Goal: Find specific page/section

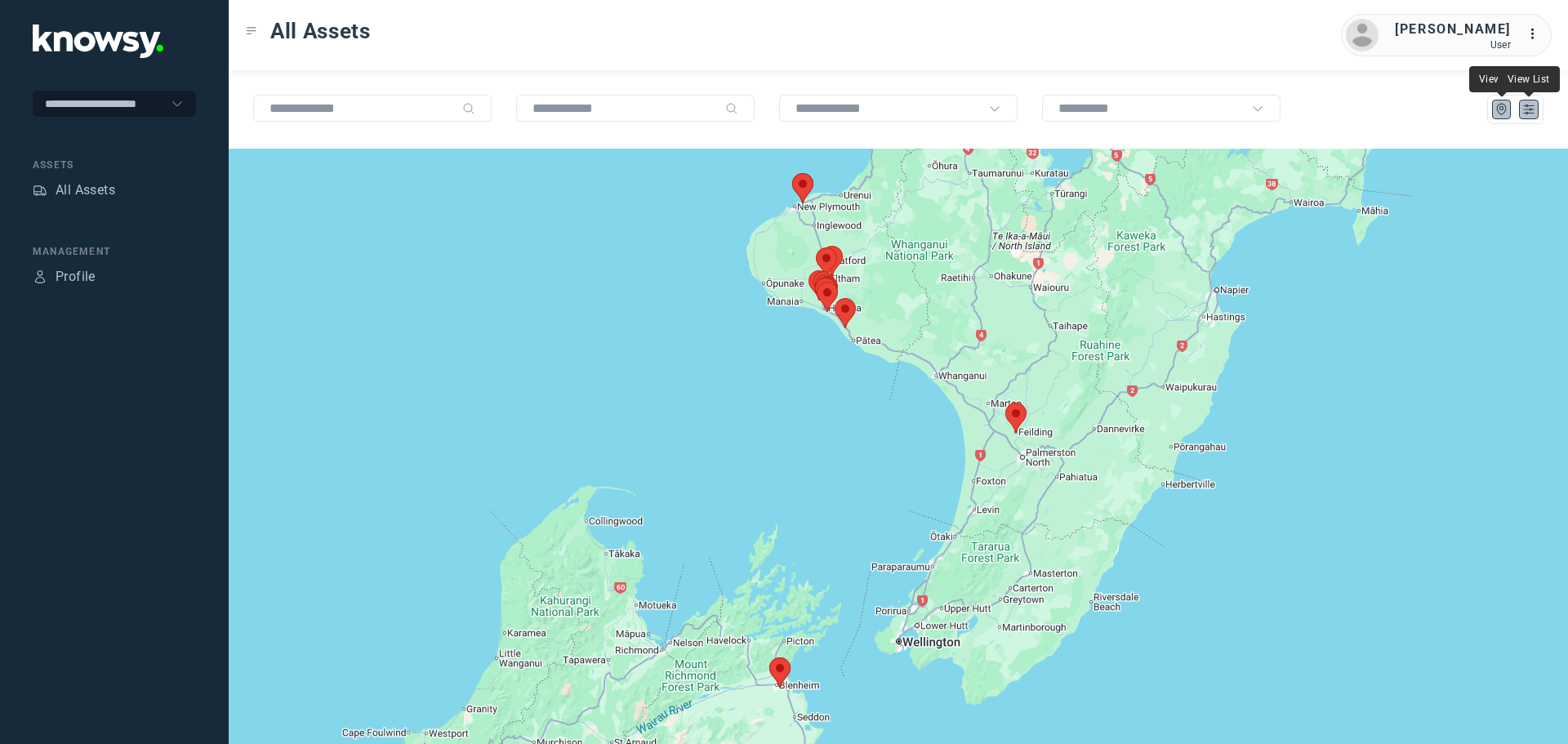
click at [1527, 114] on icon "List" at bounding box center [1529, 109] width 10 height 9
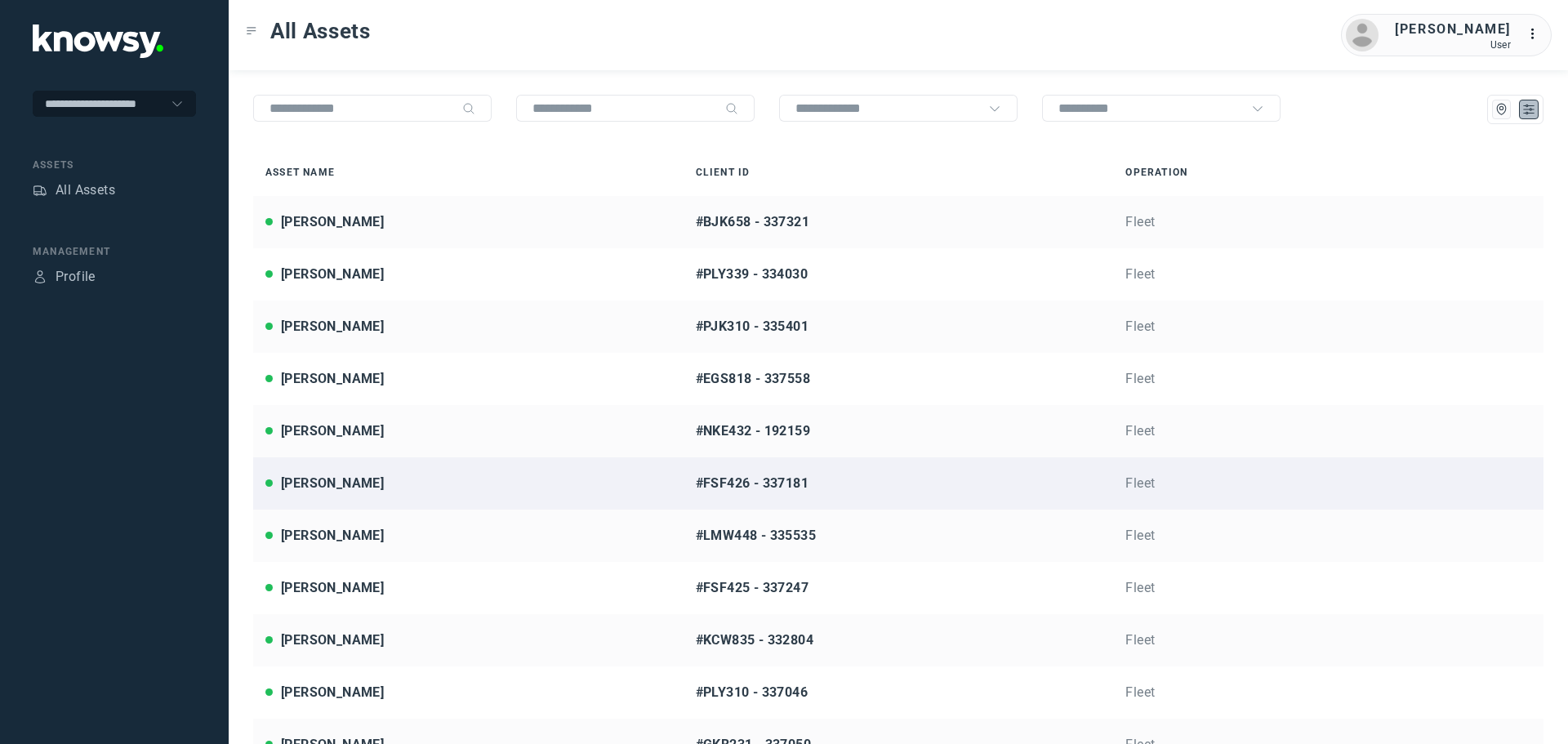
click at [403, 485] on div "[PERSON_NAME]" at bounding box center [469, 484] width 406 height 20
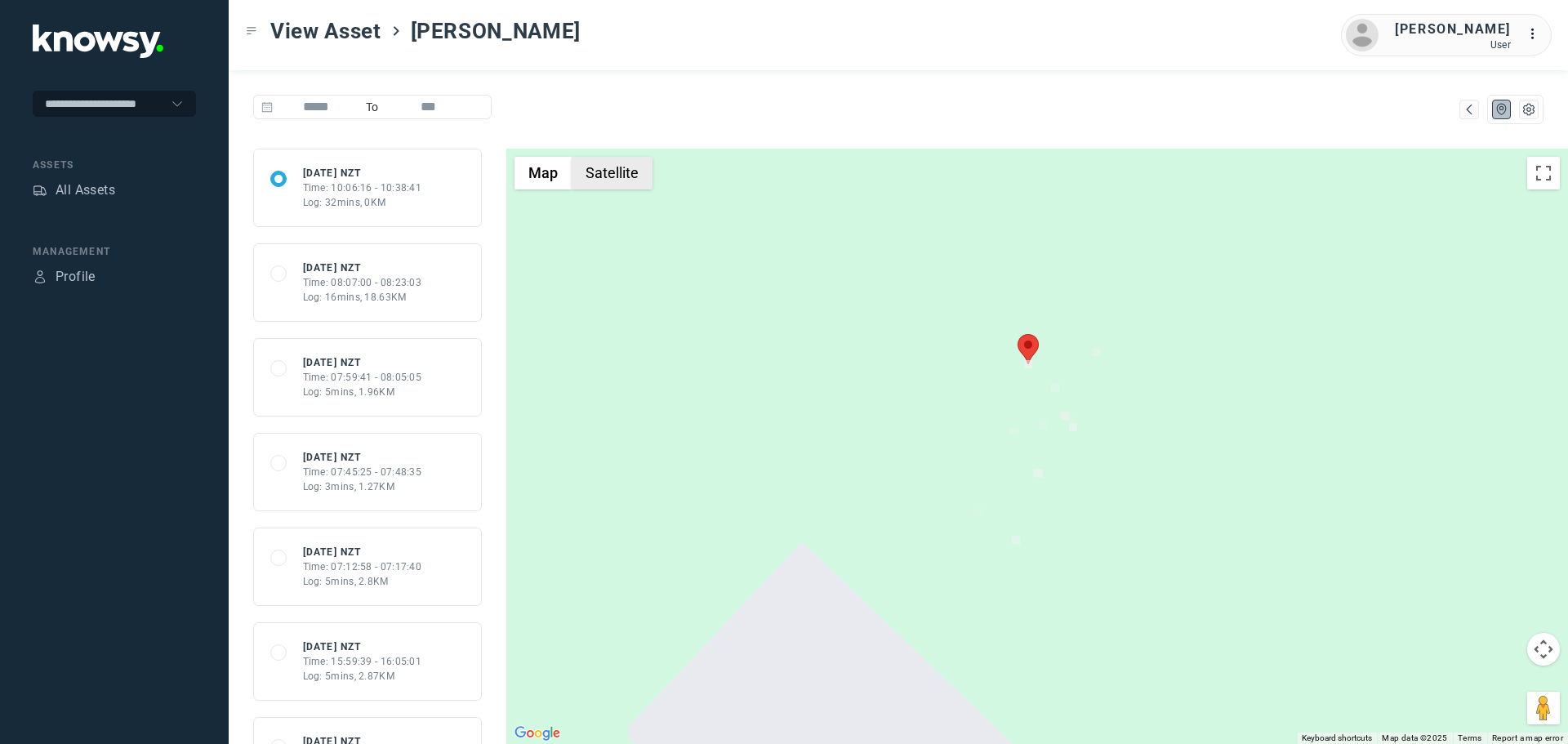
click at [609, 171] on button "Satellite" at bounding box center [612, 174] width 81 height 33
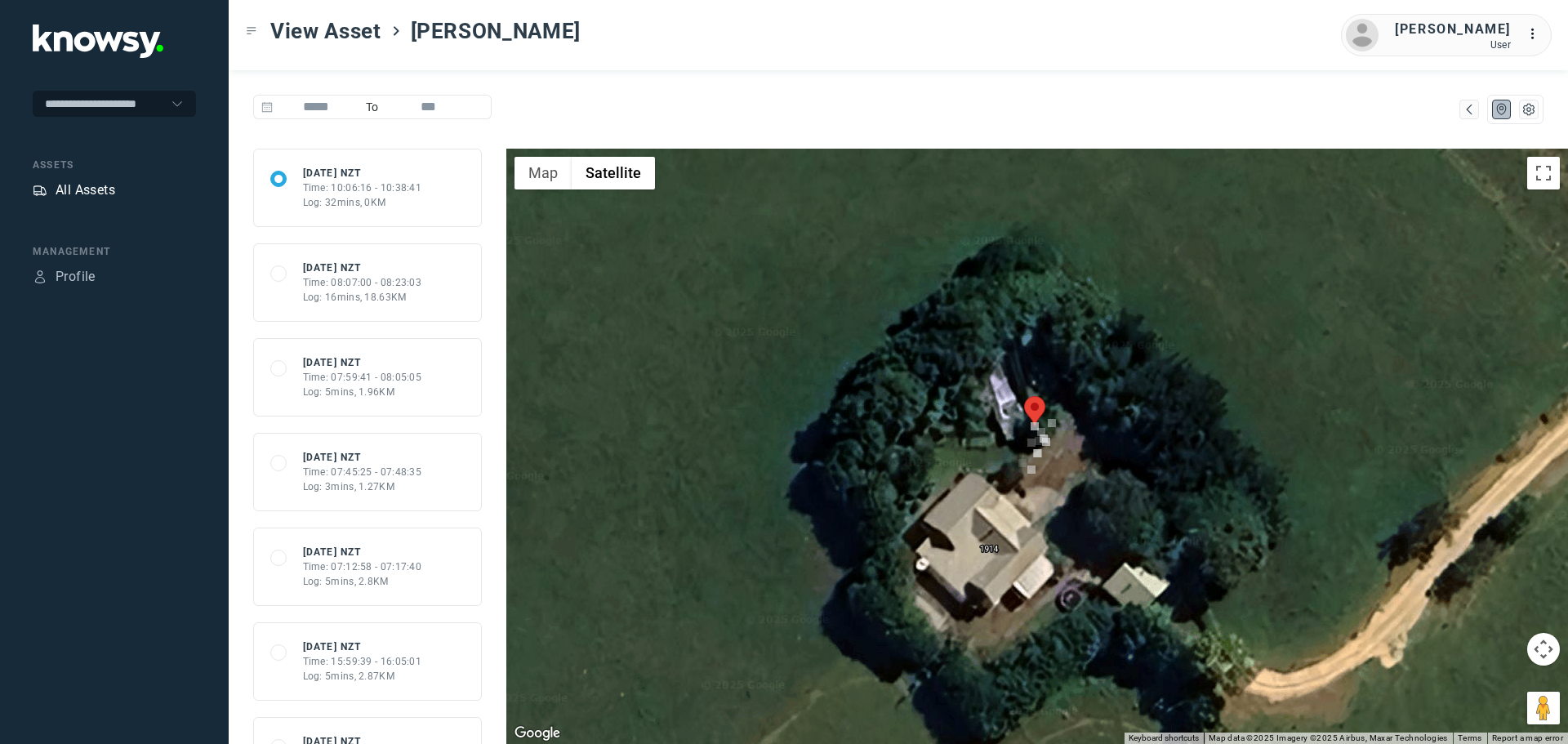
click at [103, 192] on div "All Assets" at bounding box center [85, 190] width 60 height 20
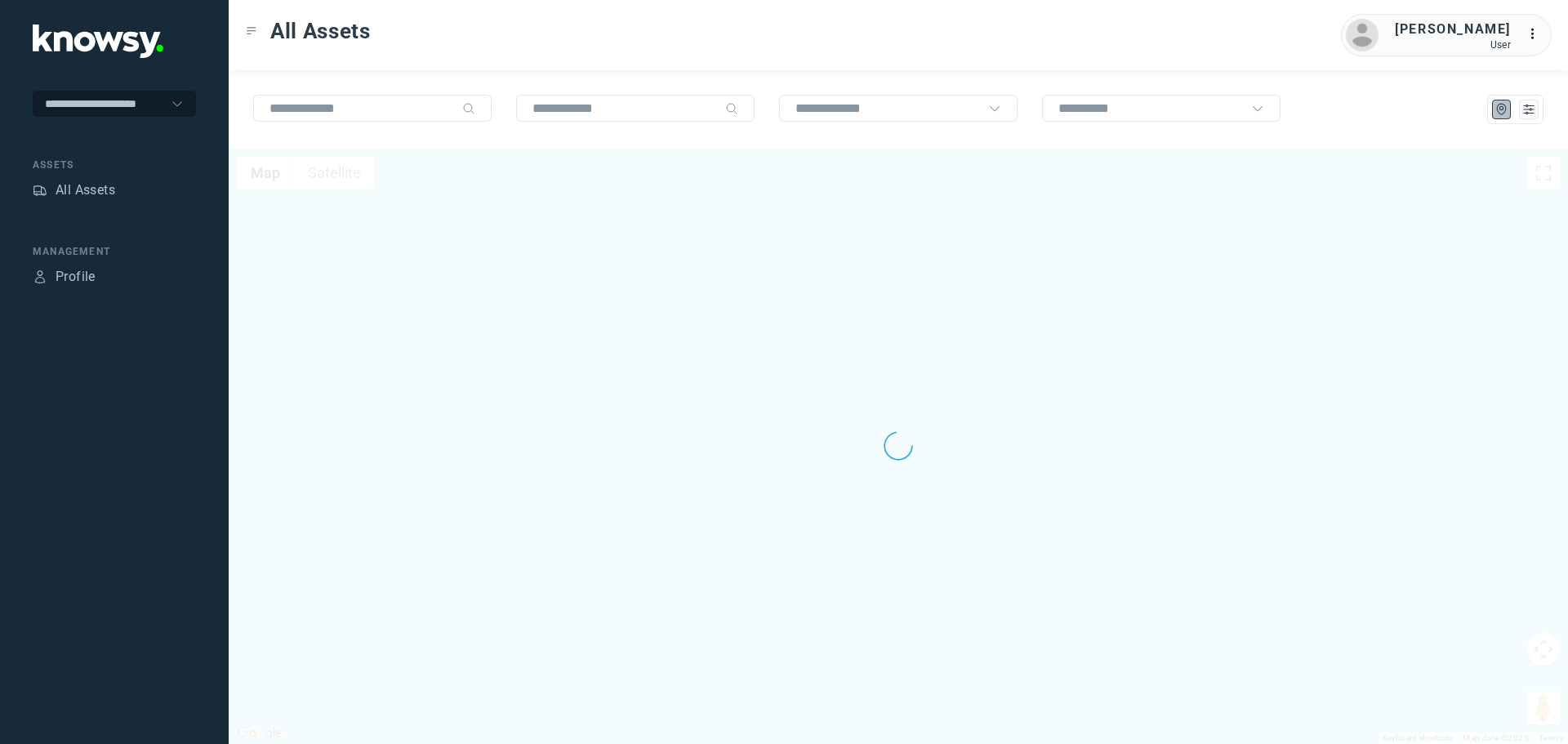
click at [1529, 119] on div at bounding box center [1515, 109] width 56 height 30
click at [1529, 117] on button at bounding box center [1529, 109] width 20 height 20
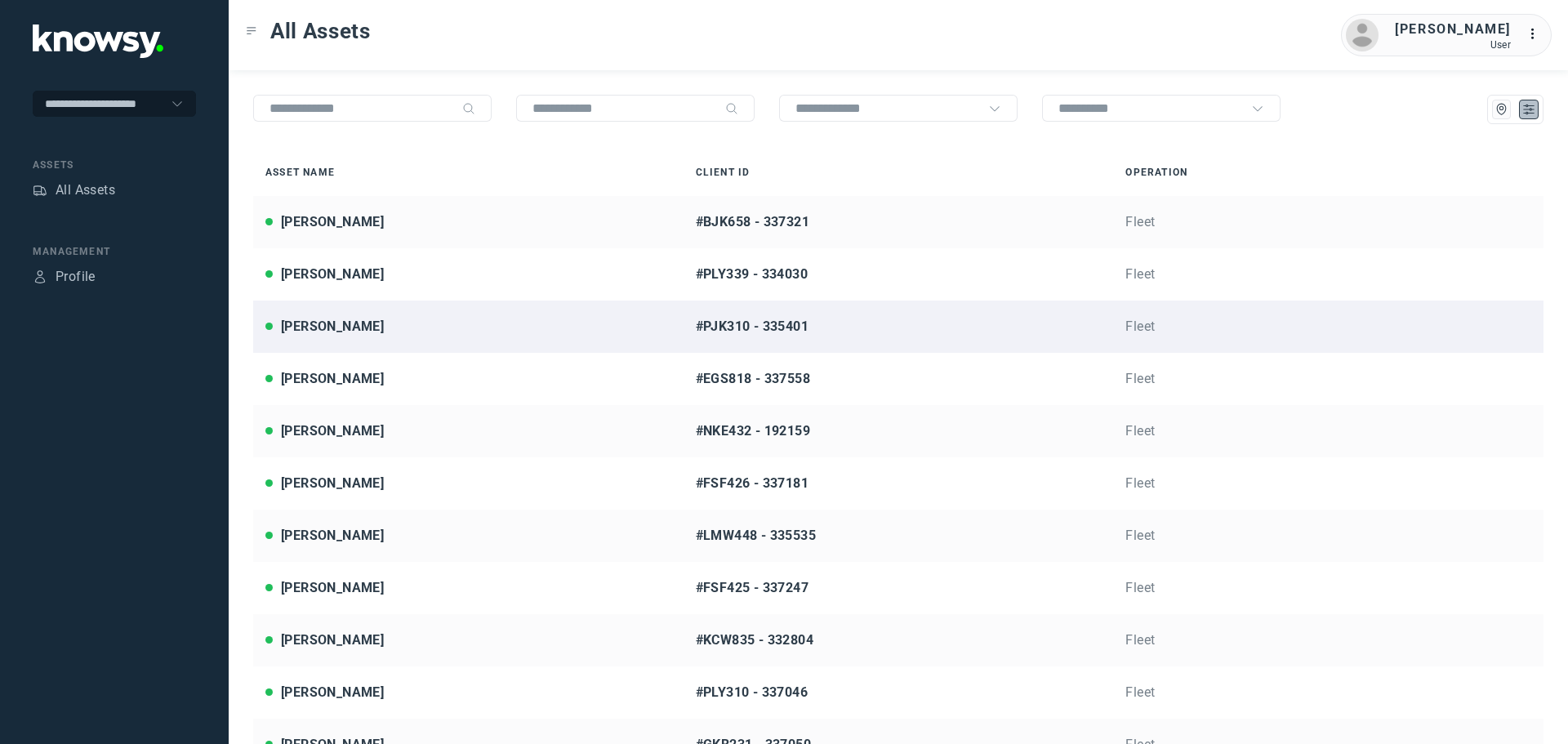
click at [406, 322] on div "[PERSON_NAME]" at bounding box center [469, 326] width 406 height 20
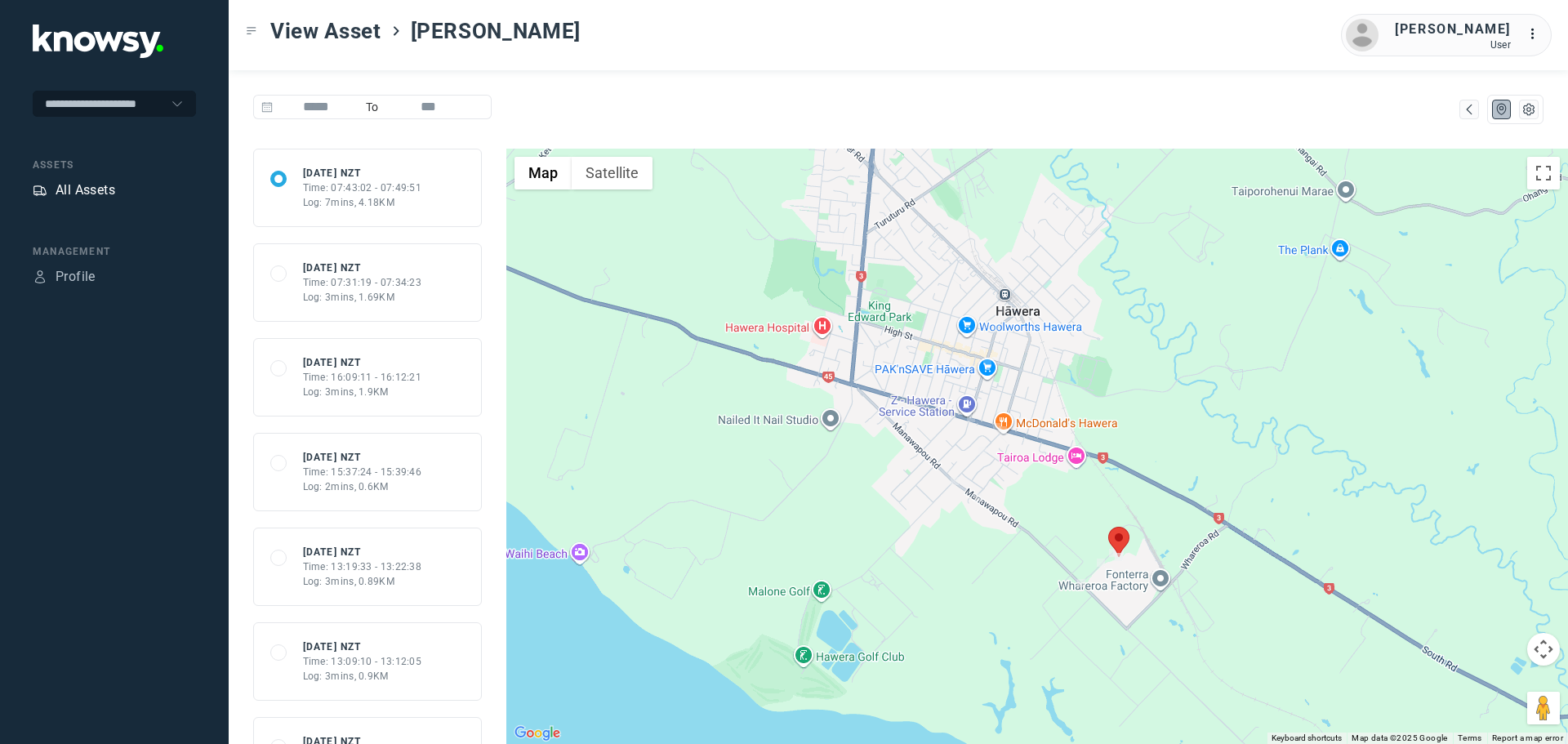
click at [83, 196] on div "All Assets" at bounding box center [85, 190] width 60 height 20
